Goal: Information Seeking & Learning: Learn about a topic

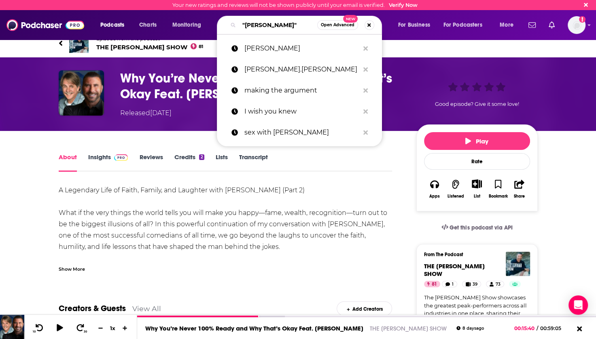
drag, startPoint x: 289, startPoint y: 25, endPoint x: 239, endPoint y: 27, distance: 49.8
click at [239, 27] on input ""[PERSON_NAME]"" at bounding box center [278, 25] width 78 height 13
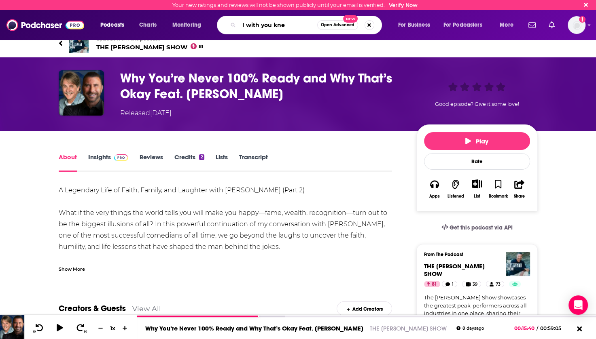
type input "I with you knew"
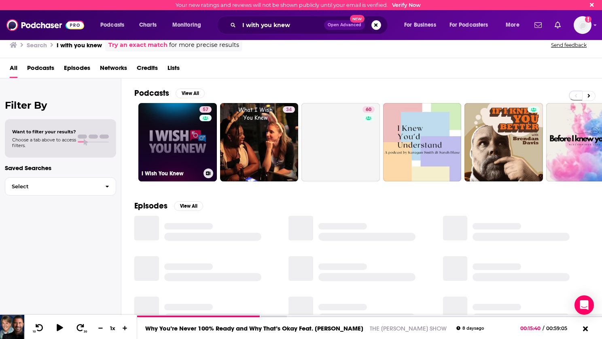
click at [190, 133] on link "57 I Wish You Knew" at bounding box center [177, 142] width 78 height 78
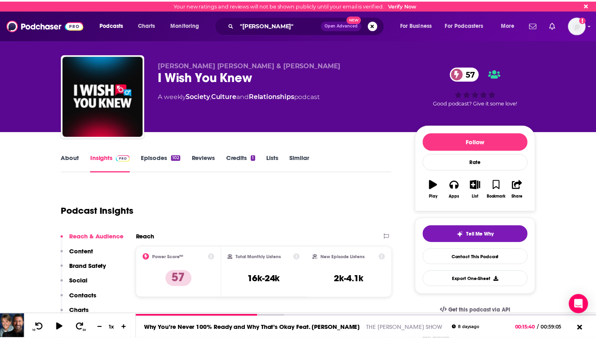
scroll to position [81, 0]
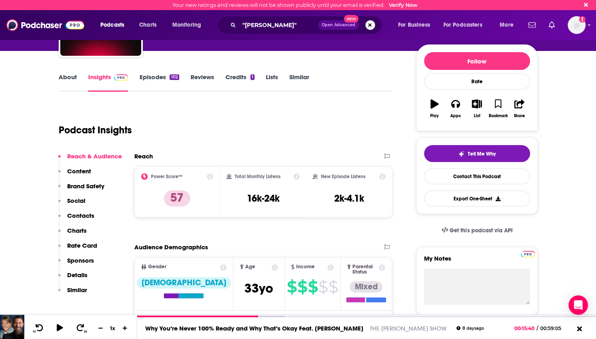
click at [369, 22] on button "Search podcasts, credits, & more..." at bounding box center [370, 25] width 10 height 10
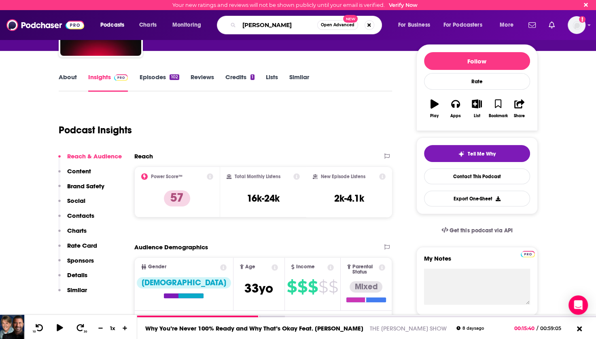
type input "[PERSON_NAME]"
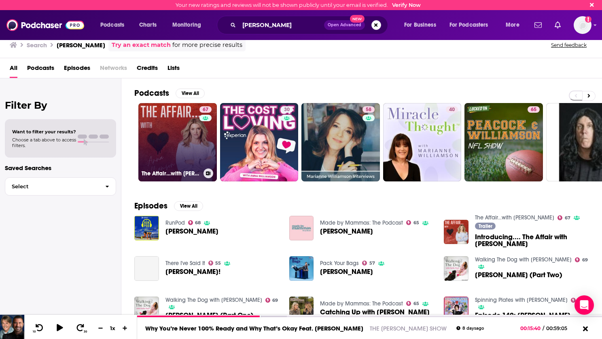
click at [188, 133] on link "67 The Affair…with [PERSON_NAME]" at bounding box center [177, 142] width 78 height 78
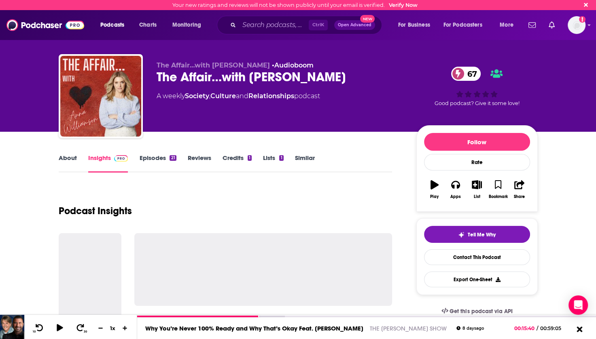
click at [577, 330] on icon at bounding box center [579, 329] width 10 height 8
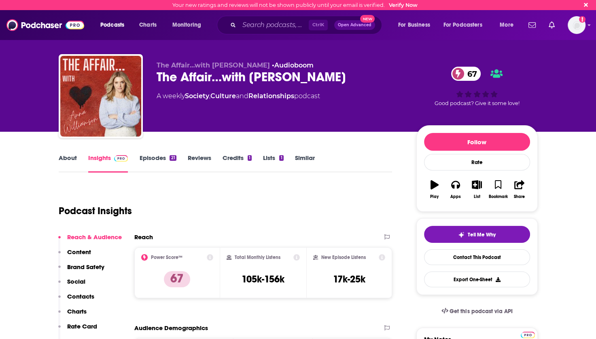
click at [65, 158] on link "About" at bounding box center [68, 163] width 18 height 19
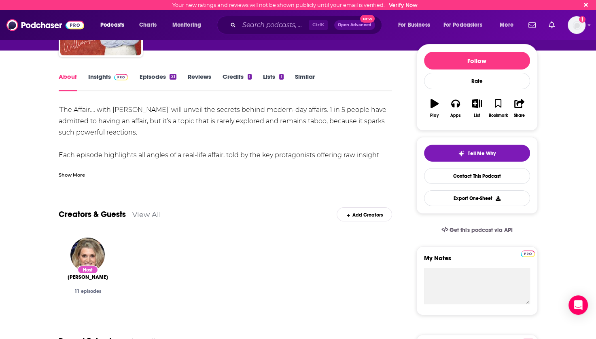
scroll to position [81, 0]
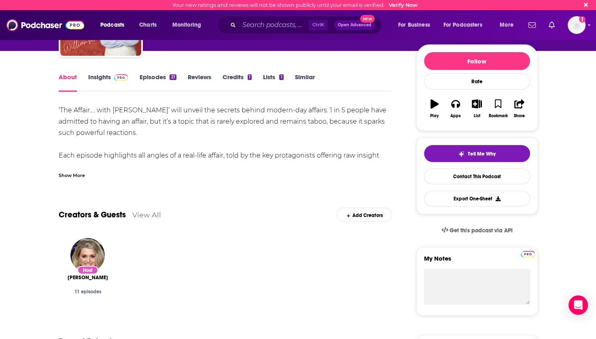
click at [159, 76] on link "Episodes 21" at bounding box center [157, 82] width 37 height 19
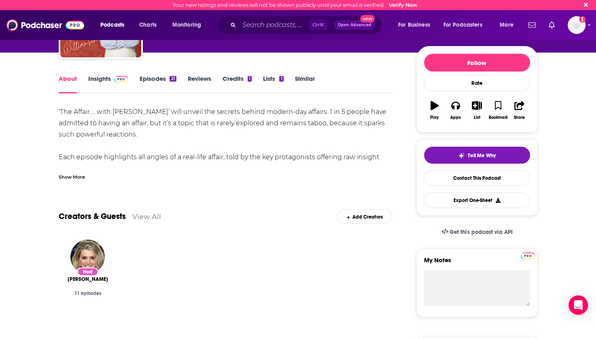
scroll to position [81, 0]
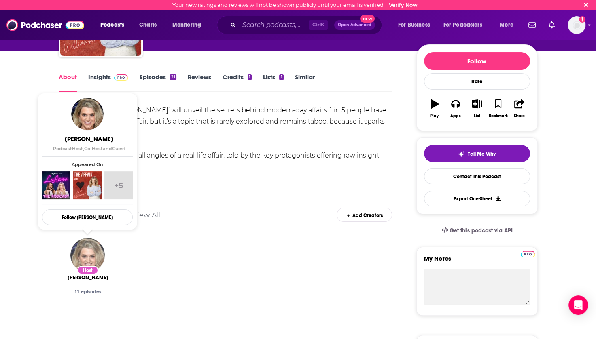
click at [89, 255] on img "Anna Williamson" at bounding box center [87, 255] width 34 height 34
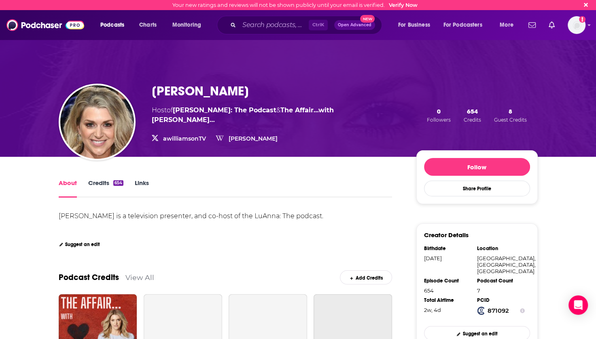
click at [100, 183] on link "Credits 654" at bounding box center [105, 188] width 35 height 19
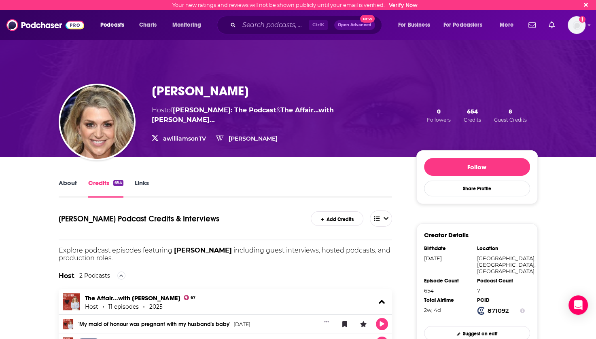
click at [71, 184] on link "About" at bounding box center [68, 188] width 18 height 19
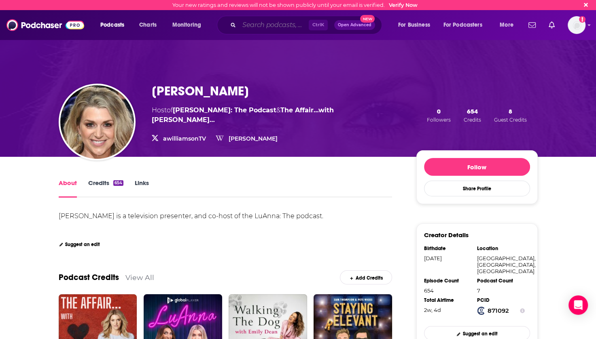
click at [249, 25] on input "Search podcasts, credits, & more..." at bounding box center [274, 25] width 70 height 13
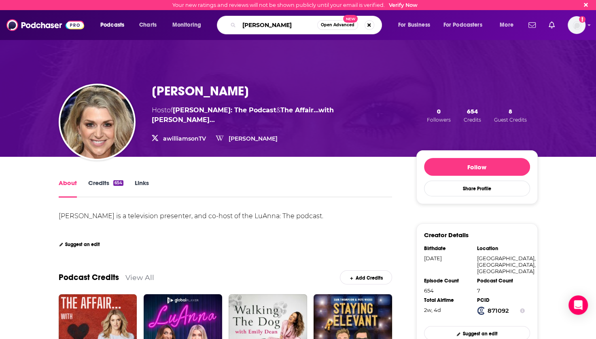
type input "danica patrick"
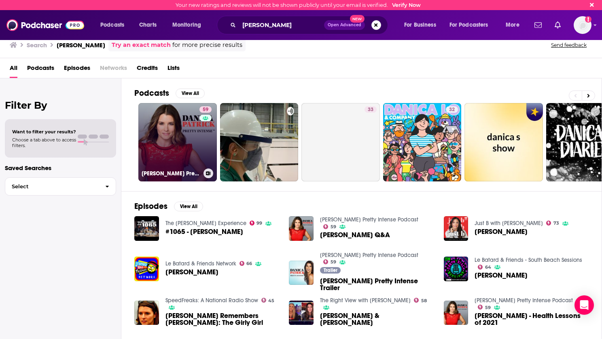
click at [174, 142] on link "59 Danica Patrick Pretty Intense Podcast" at bounding box center [177, 142] width 78 height 78
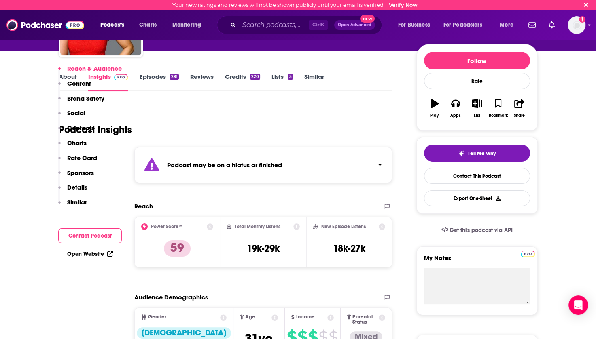
scroll to position [81, 0]
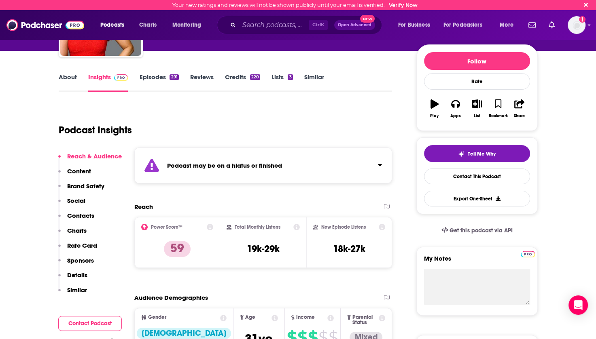
click at [151, 76] on link "Episodes 291" at bounding box center [158, 82] width 39 height 19
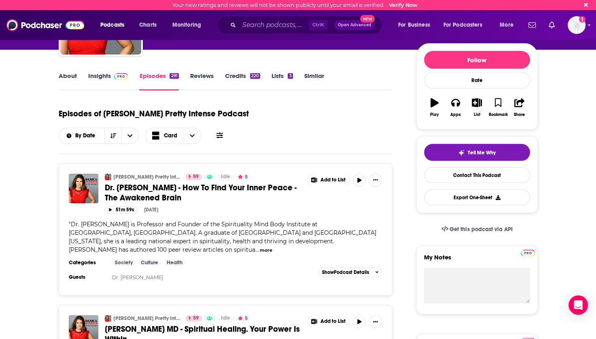
scroll to position [121, 0]
